Goal: Information Seeking & Learning: Learn about a topic

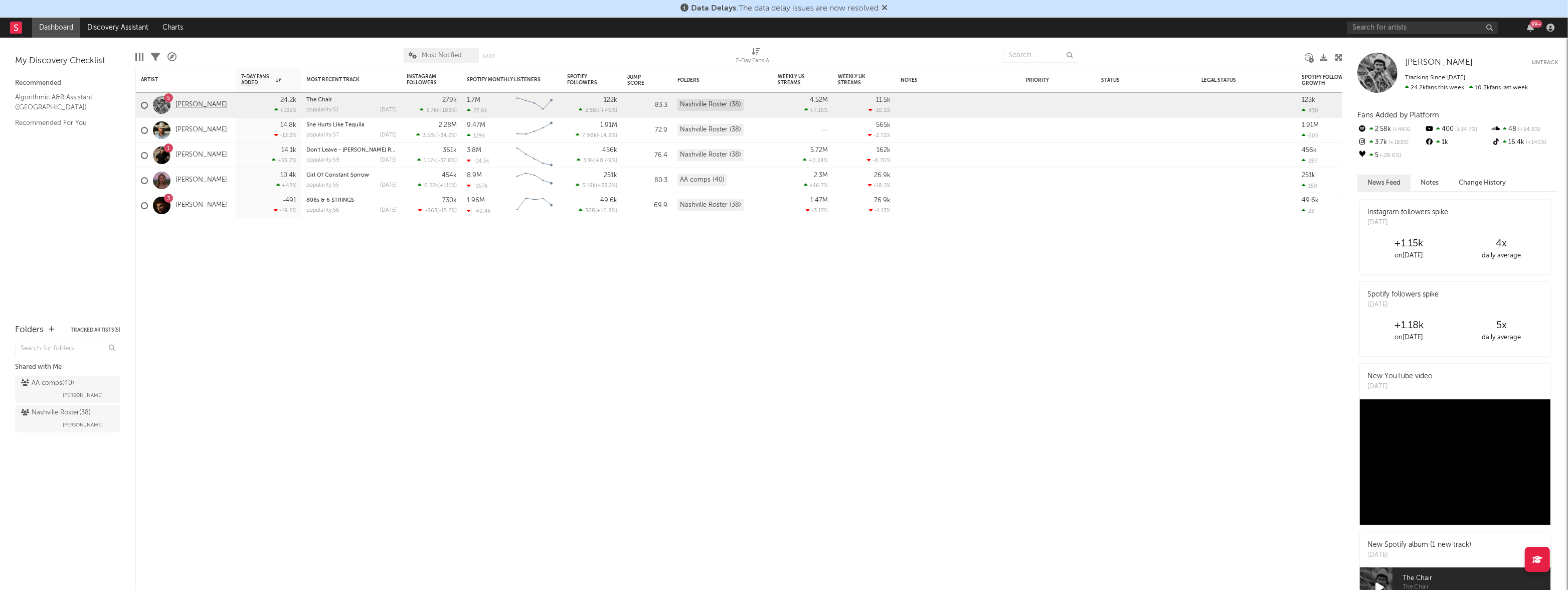
click at [198, 107] on link "[PERSON_NAME]" at bounding box center [201, 105] width 52 height 9
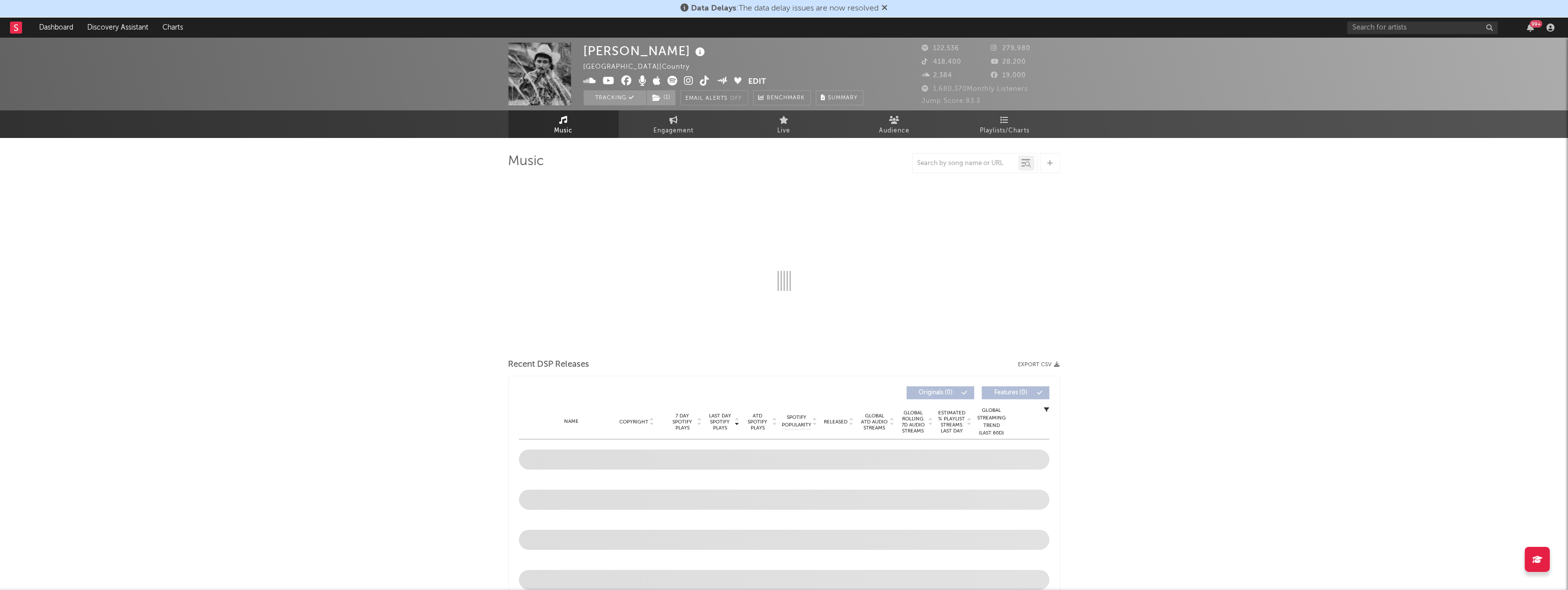
scroll to position [133, 0]
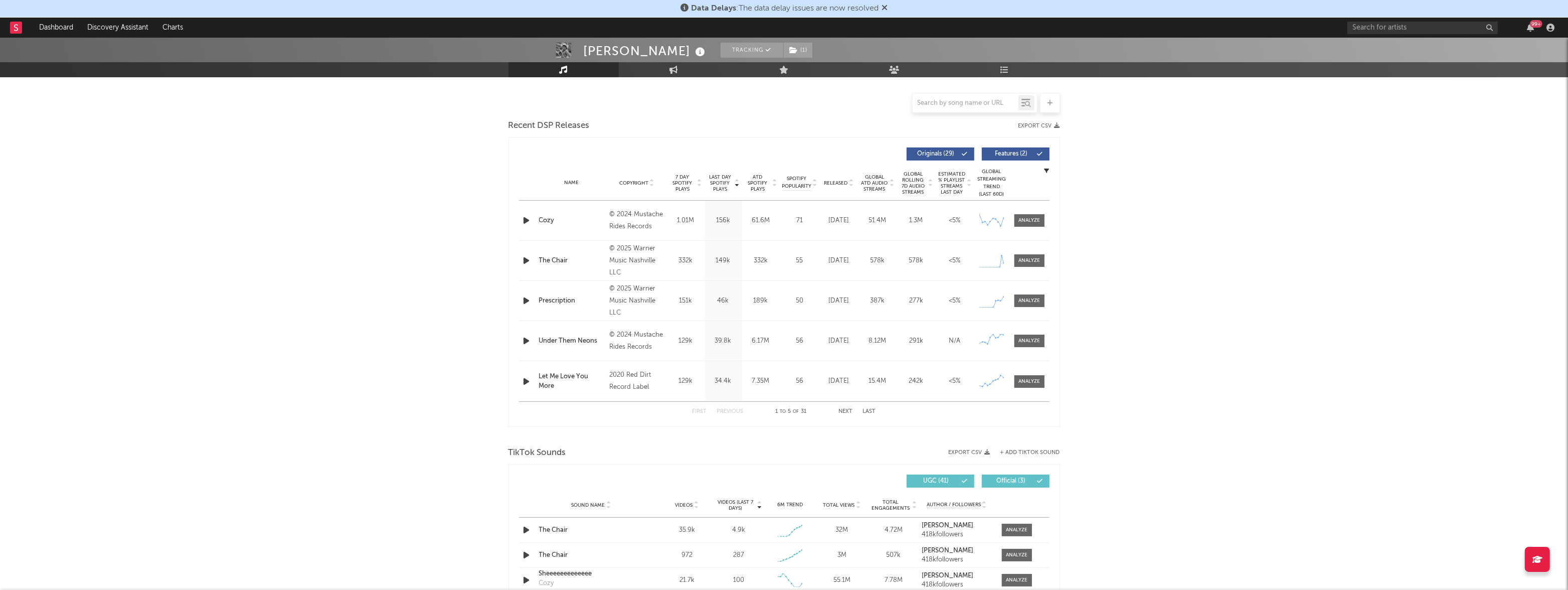
select select "6m"
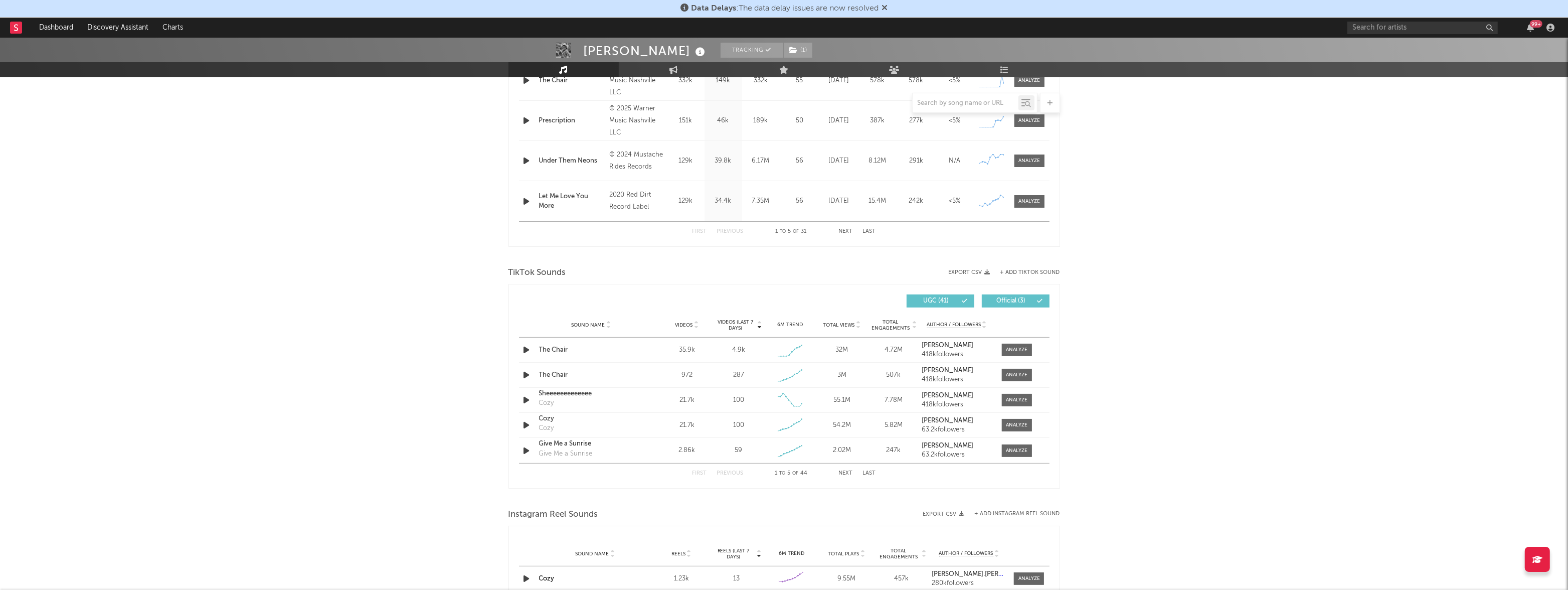
scroll to position [501, 0]
click at [1006, 344] on div at bounding box center [1016, 347] width 21 height 8
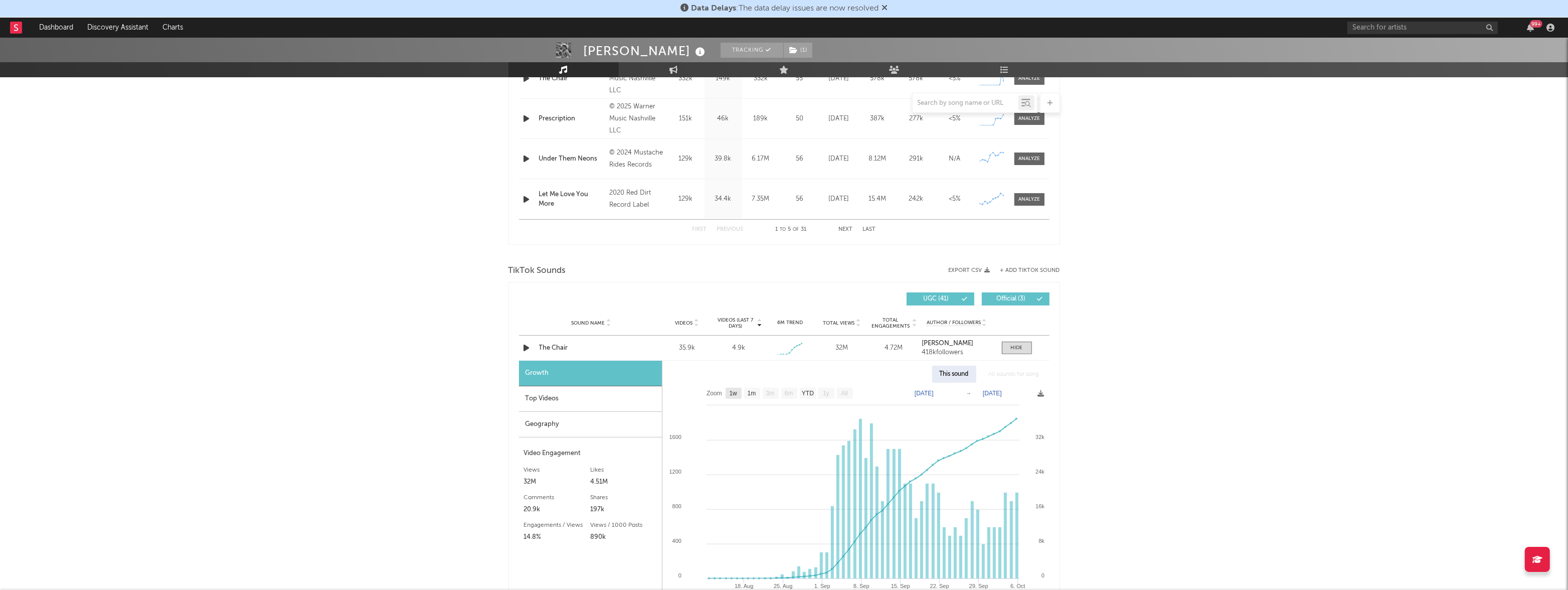
click at [732, 394] on text "1w" at bounding box center [733, 394] width 8 height 7
select select "1w"
type input "[DATE]"
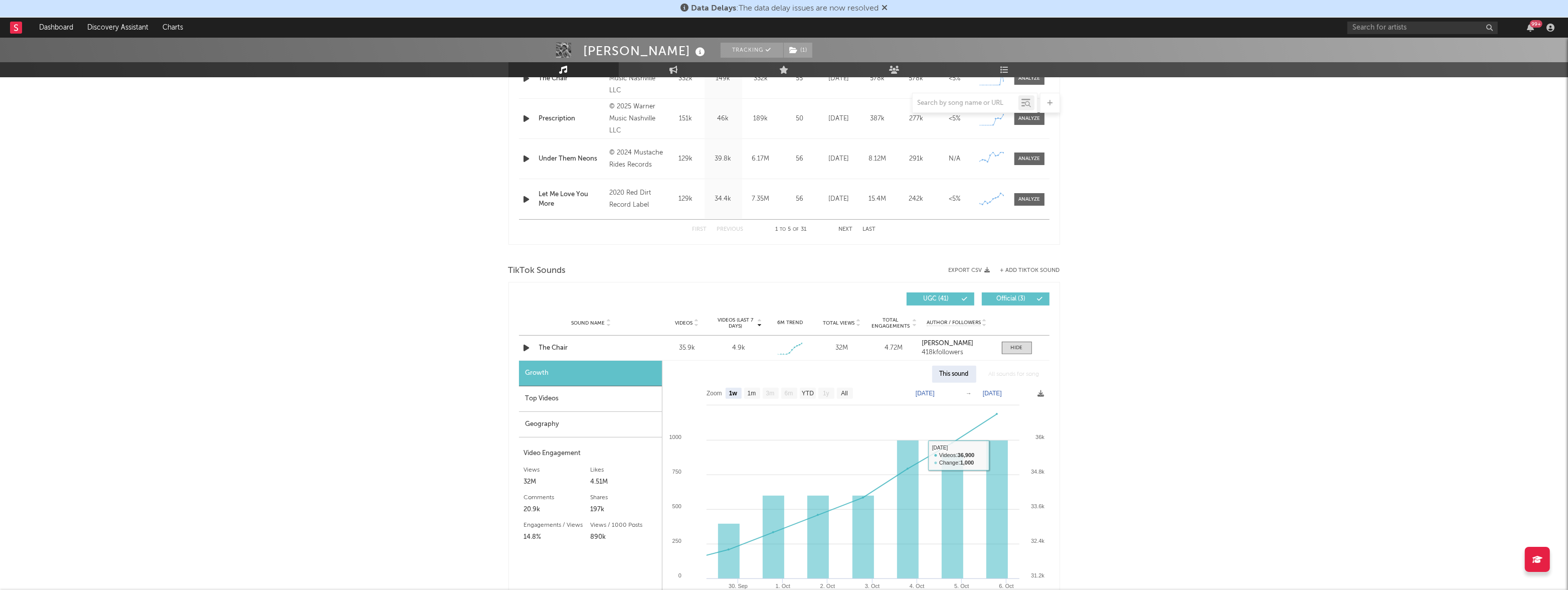
click at [1153, 395] on div "[PERSON_NAME] Tracking ( 1 ) [GEOGRAPHIC_DATA] | Country Edit Tracking ( 1 ) Em…" at bounding box center [784, 434] width 1568 height 1793
